Goal: Ask a question: Seek information or help from site administrators or community

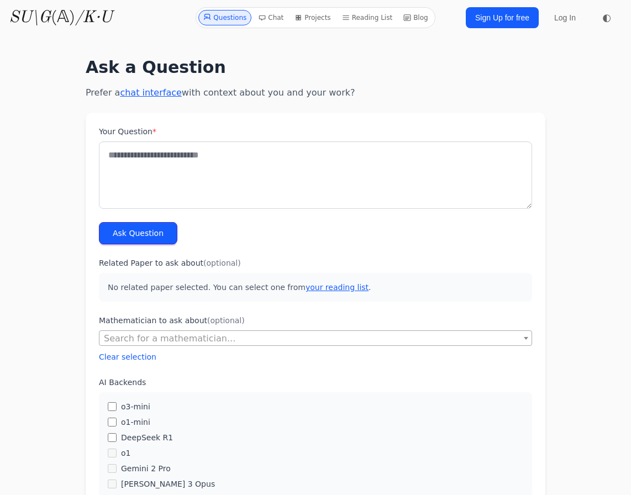
scroll to position [50, 0]
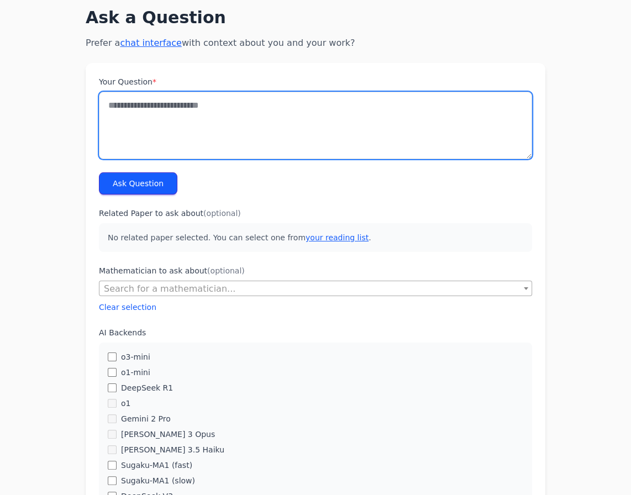
click at [143, 120] on textarea "Your Question *" at bounding box center [315, 125] width 433 height 67
paste textarea "**********"
type textarea "**********"
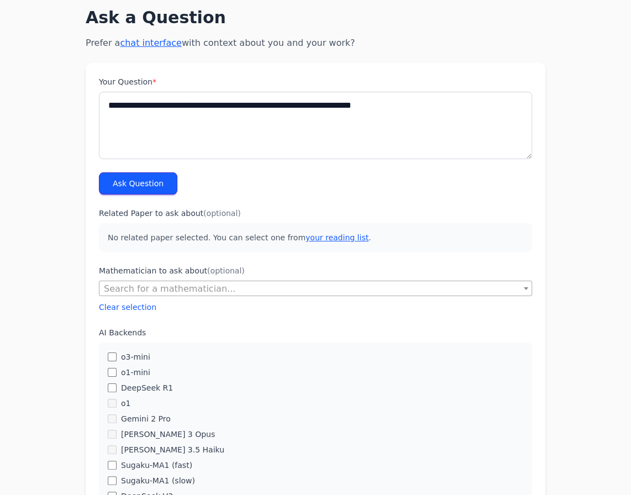
click at [143, 176] on button "Ask Question" at bounding box center [138, 183] width 78 height 22
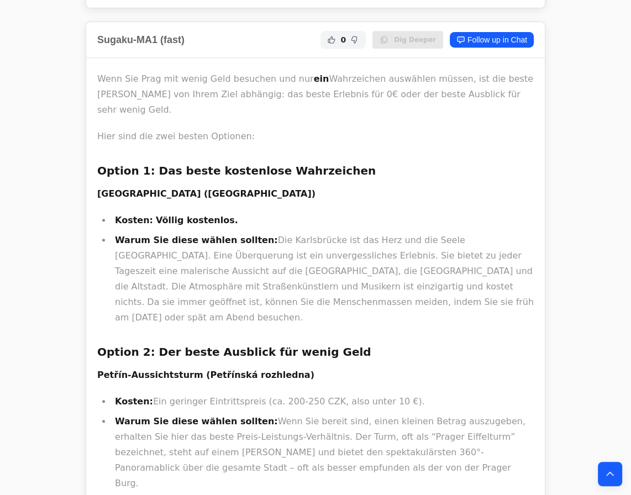
scroll to position [402, 0]
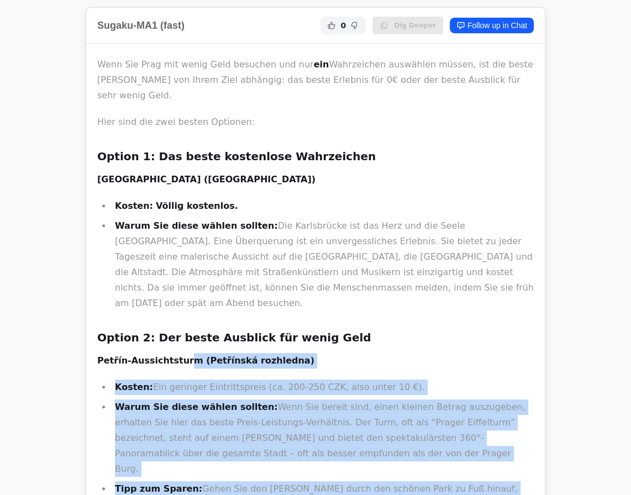
drag, startPoint x: 99, startPoint y: 303, endPoint x: 172, endPoint y: 307, distance: 73.6
click at [172, 355] on strong "Petřín-Aussichtsturm (Petřínská rozhledna)" at bounding box center [205, 360] width 217 height 11
drag, startPoint x: 180, startPoint y: 305, endPoint x: 98, endPoint y: 308, distance: 81.3
click at [98, 355] on strong "Petřín-Aussichtsturm (Petřínská rozhledna)" at bounding box center [205, 360] width 217 height 11
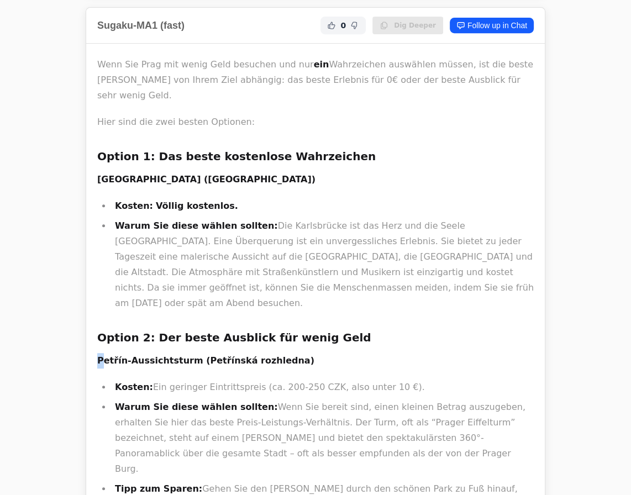
click at [100, 309] on div "Wenn Sie Prag mit wenig Geld besuchen und nur ein Wahrzeichen auswählen müssen,…" at bounding box center [315, 367] width 459 height 646
click at [96, 306] on div "Wenn Sie Prag mit wenig Geld besuchen und nur ein Wahrzeichen auswählen müssen,…" at bounding box center [315, 367] width 459 height 646
click at [119, 320] on div "Wenn Sie Prag mit wenig Geld besuchen und nur ein Wahrzeichen auswählen müssen,…" at bounding box center [315, 364] width 437 height 615
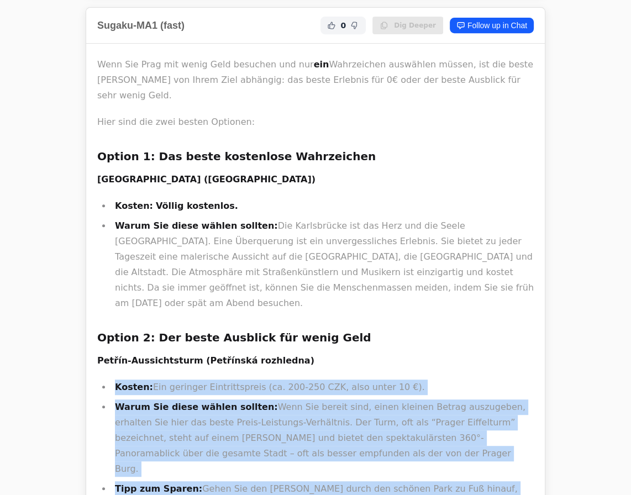
drag, startPoint x: 98, startPoint y: 309, endPoint x: 109, endPoint y: 314, distance: 12.4
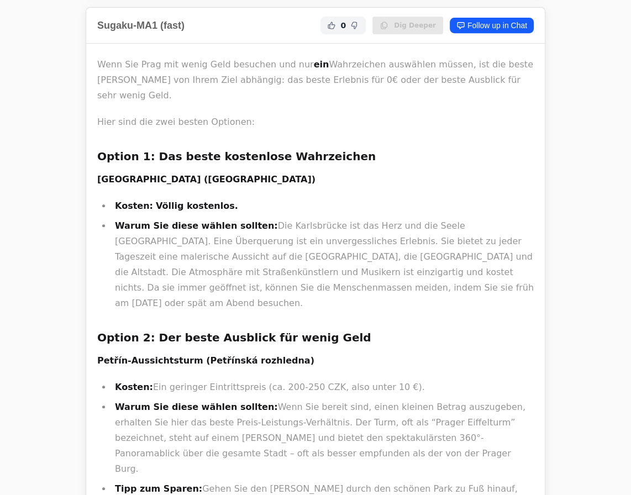
click at [166, 380] on li "Kosten: Ein geringer Eintrittspreis (ca. 200-250 CZK, also unter 10 €)." at bounding box center [323, 387] width 422 height 15
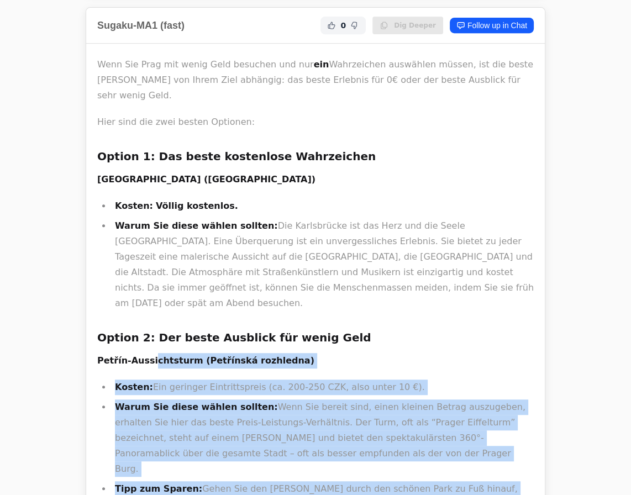
drag, startPoint x: 99, startPoint y: 305, endPoint x: 144, endPoint y: 306, distance: 45.3
click at [144, 355] on strong "Petřín-Aussichtsturm (Petřínská rozhledna)" at bounding box center [205, 360] width 217 height 11
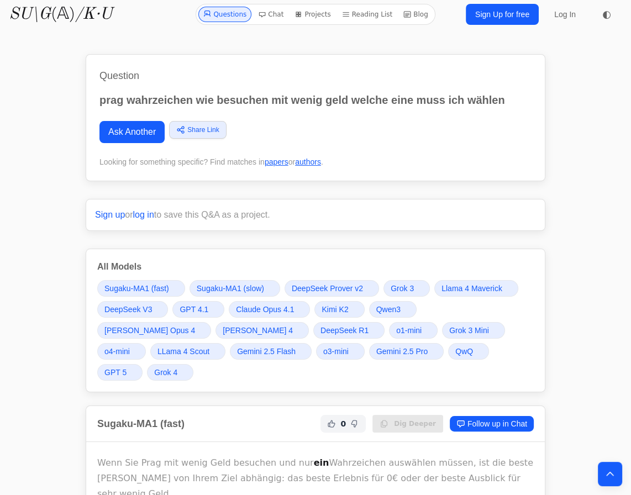
scroll to position [0, 0]
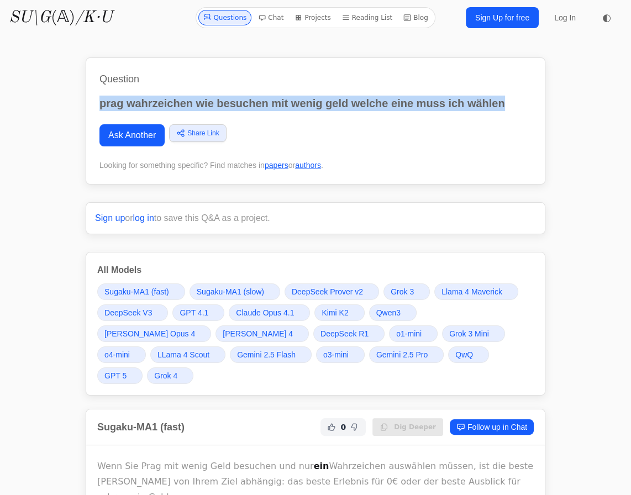
drag, startPoint x: 99, startPoint y: 98, endPoint x: 590, endPoint y: 95, distance: 490.8
copy p "prag wahrzeichen wie besuchen mit wenig geld welche eine muss ich wählen"
click at [113, 128] on link "Ask Another" at bounding box center [131, 135] width 65 height 22
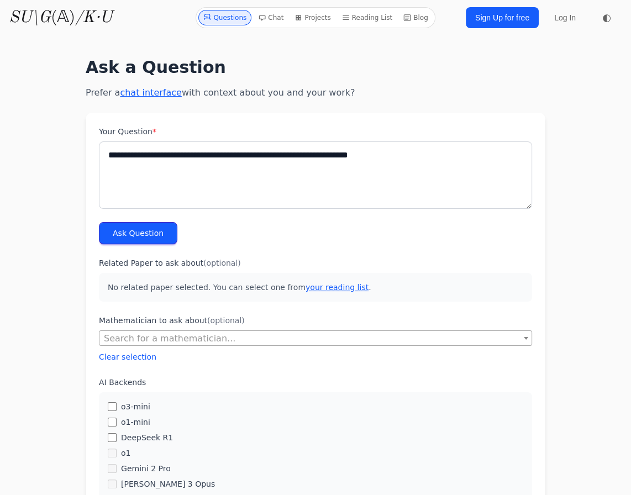
click at [151, 153] on textarea "**********" at bounding box center [315, 174] width 433 height 67
click at [184, 155] on textarea "**********" at bounding box center [315, 174] width 433 height 67
drag, startPoint x: 192, startPoint y: 154, endPoint x: 182, endPoint y: 153, distance: 10.0
click at [182, 153] on textarea "**********" at bounding box center [315, 174] width 433 height 67
type textarea "**********"
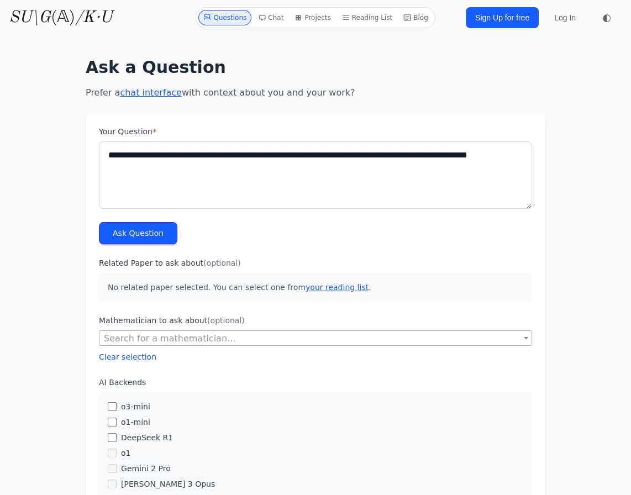
click at [107, 237] on button "Ask Question" at bounding box center [138, 233] width 78 height 22
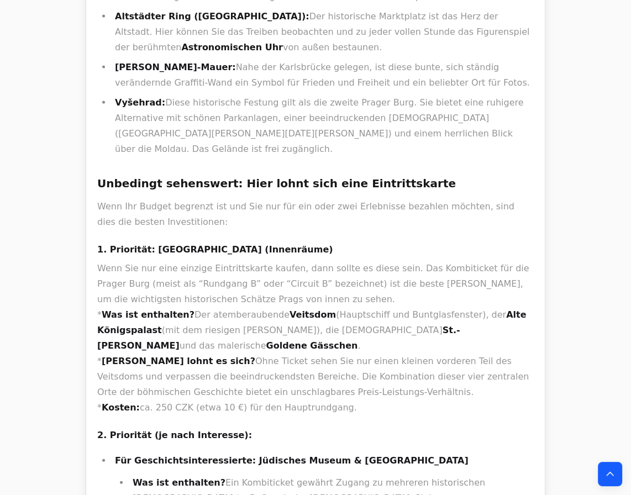
scroll to position [1909, 0]
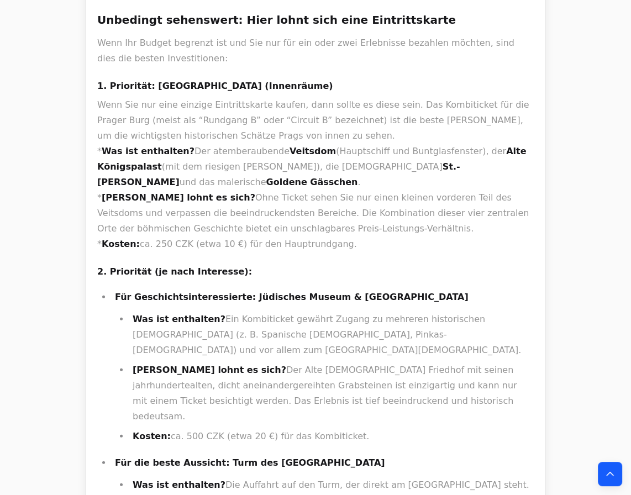
drag, startPoint x: 332, startPoint y: 269, endPoint x: 248, endPoint y: 269, distance: 83.5
click at [248, 455] on p "Für die beste Aussicht: Turm des Altstädter Rathauses" at bounding box center [324, 462] width 419 height 15
copy strong "Altstädter Rathauses"
drag, startPoint x: 204, startPoint y: 268, endPoint x: 327, endPoint y: 262, distance: 122.8
click at [327, 458] on strong "Für die beste Aussicht: Turm des Altstädter Rathauses" at bounding box center [250, 463] width 270 height 11
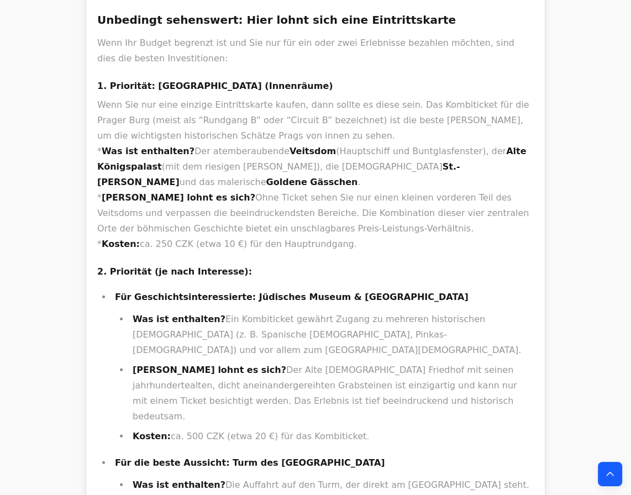
copy strong "Turm des Altstädter Rathauses"
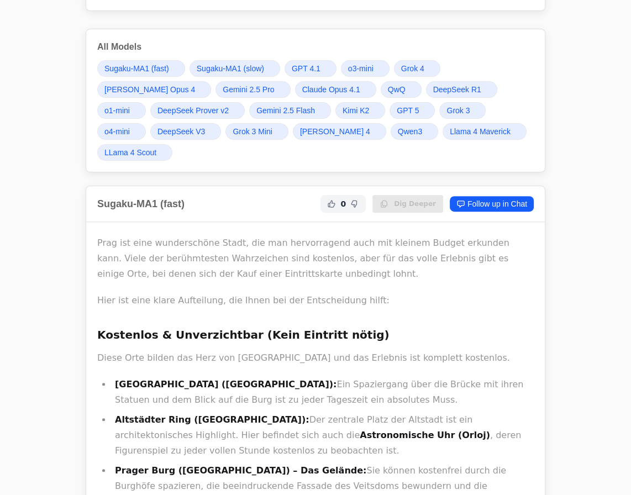
scroll to position [0, 0]
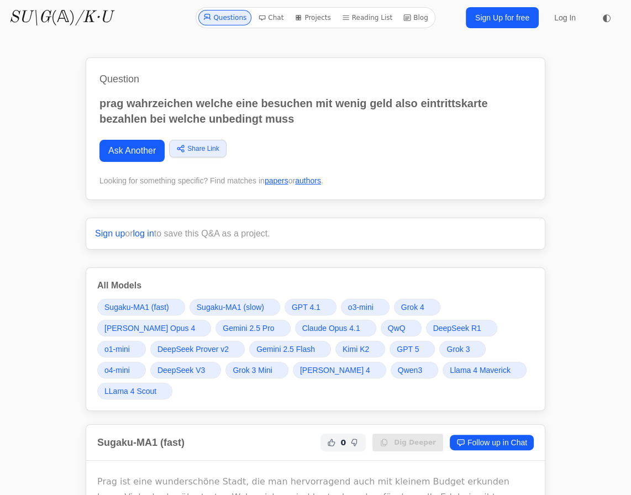
click at [390, 347] on link "GPT 5" at bounding box center [412, 349] width 45 height 17
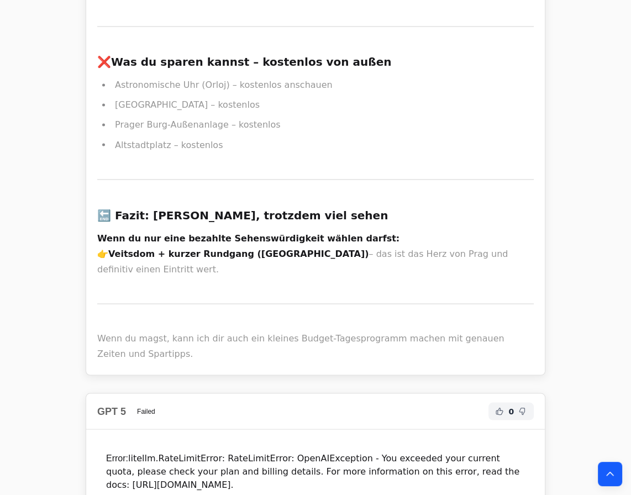
scroll to position [12021, 0]
drag, startPoint x: 117, startPoint y: 237, endPoint x: 164, endPoint y: 230, distance: 48.0
copy strong "Prager Burg"
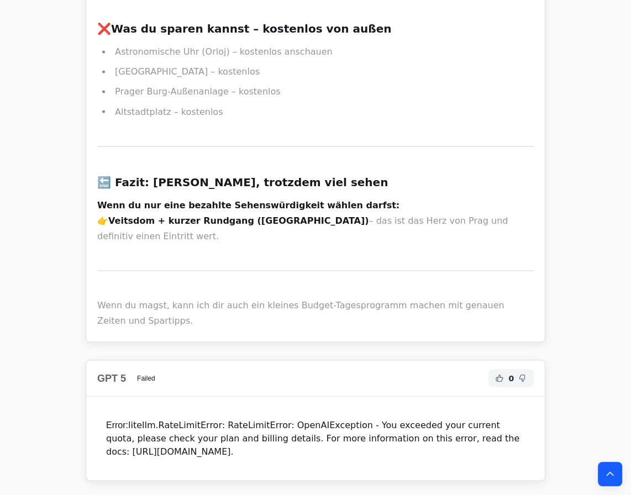
scroll to position [12072, 0]
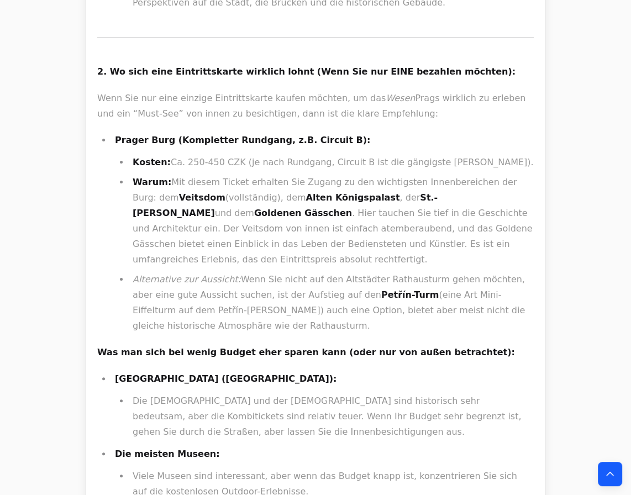
scroll to position [10464, 0]
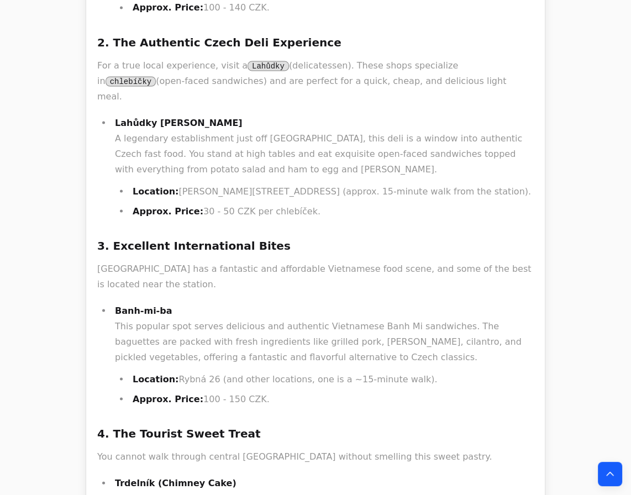
scroll to position [1758, 0]
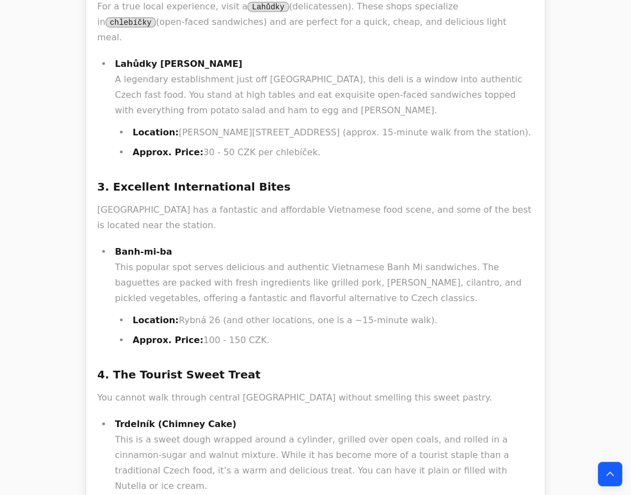
click at [302, 56] on div "For delicious and affordable street food near [GEOGRAPHIC_DATA] ([GEOGRAPHIC_DA…" at bounding box center [315, 145] width 437 height 1110
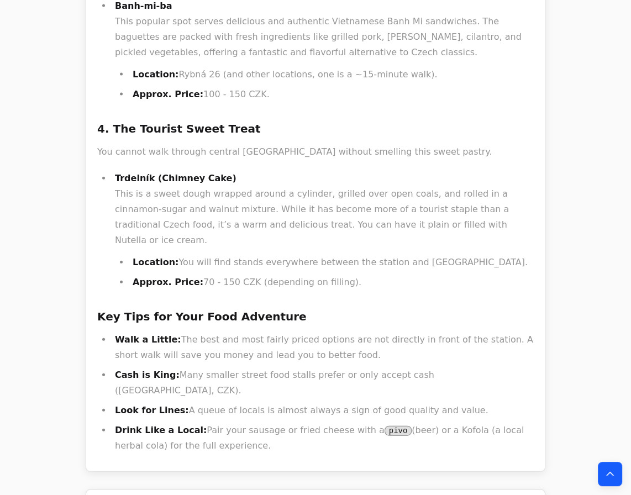
scroll to position [2010, 0]
